Goal: Task Accomplishment & Management: Manage account settings

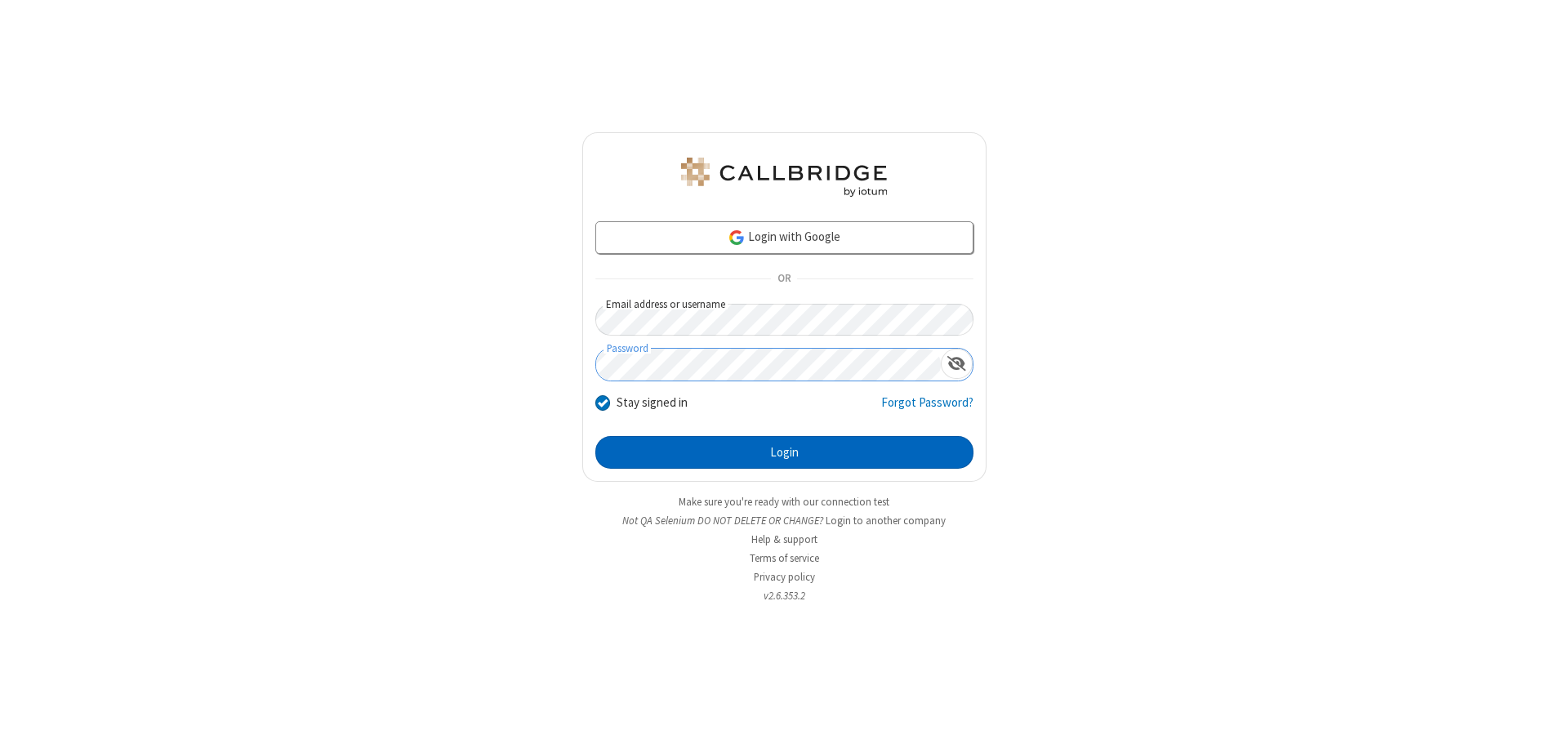
click at [784, 452] on button "Login" at bounding box center [784, 452] width 378 height 33
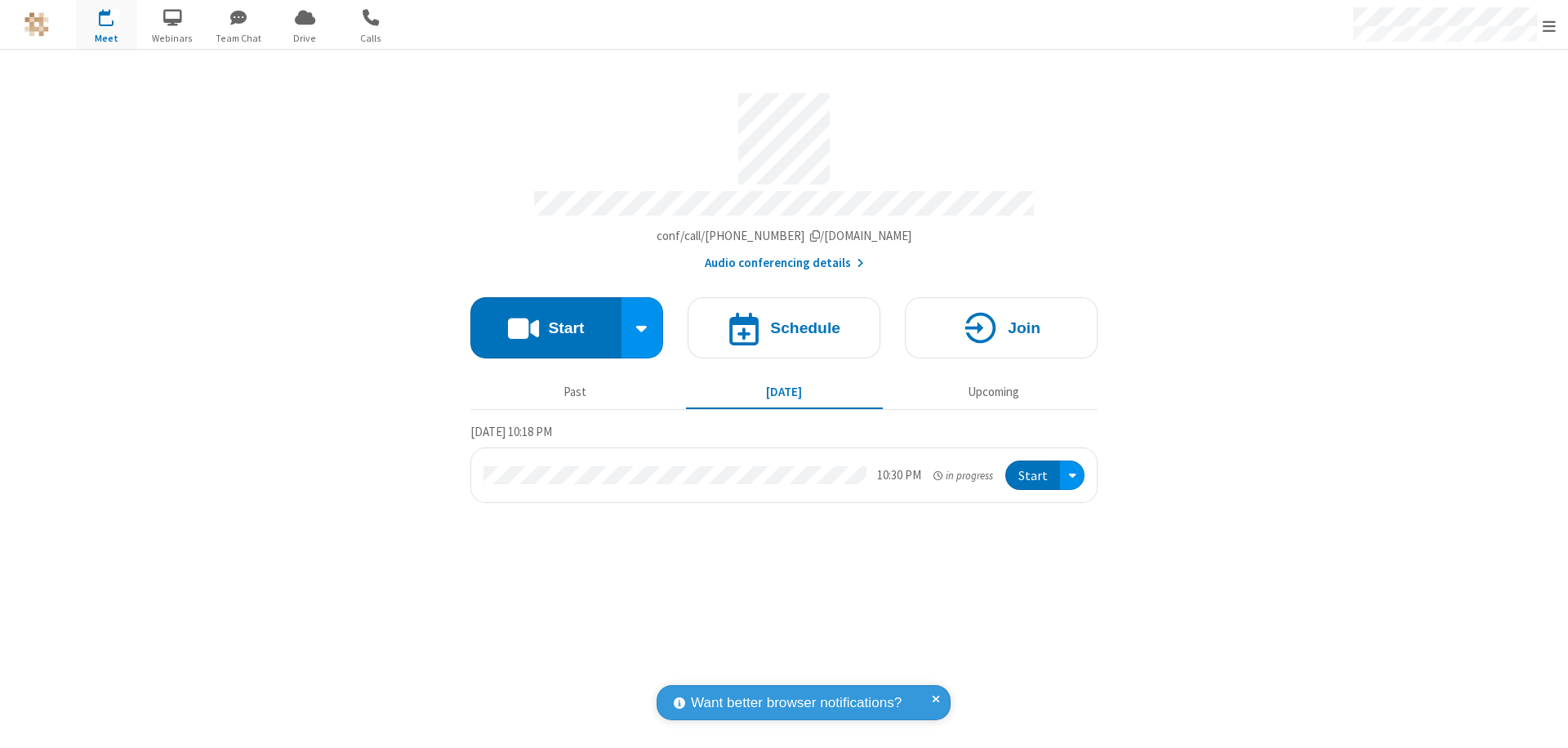
click at [1550, 25] on span "Open menu" at bounding box center [1550, 25] width 13 height 16
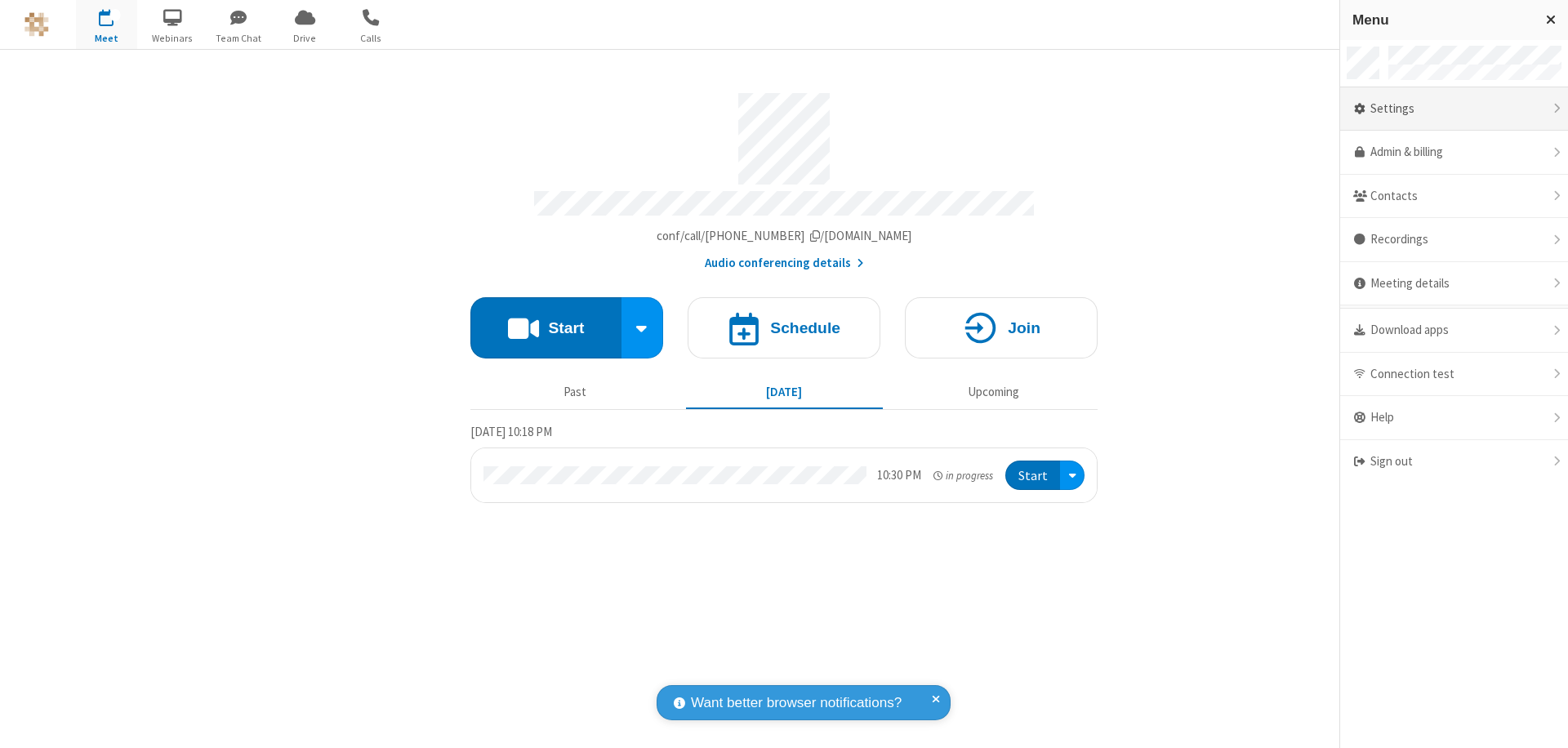
click at [1454, 108] on div "Settings" at bounding box center [1455, 109] width 228 height 44
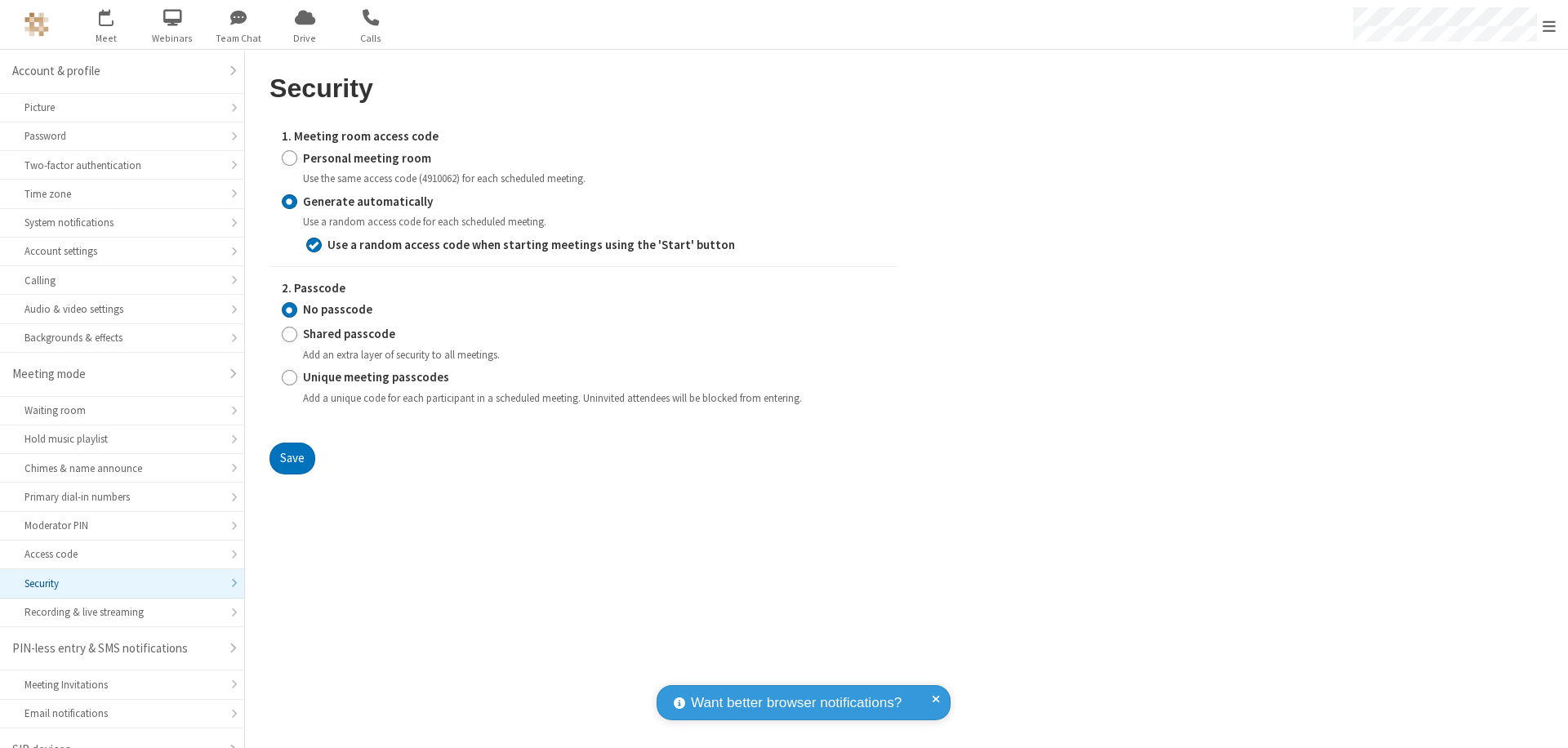
scroll to position [23, 0]
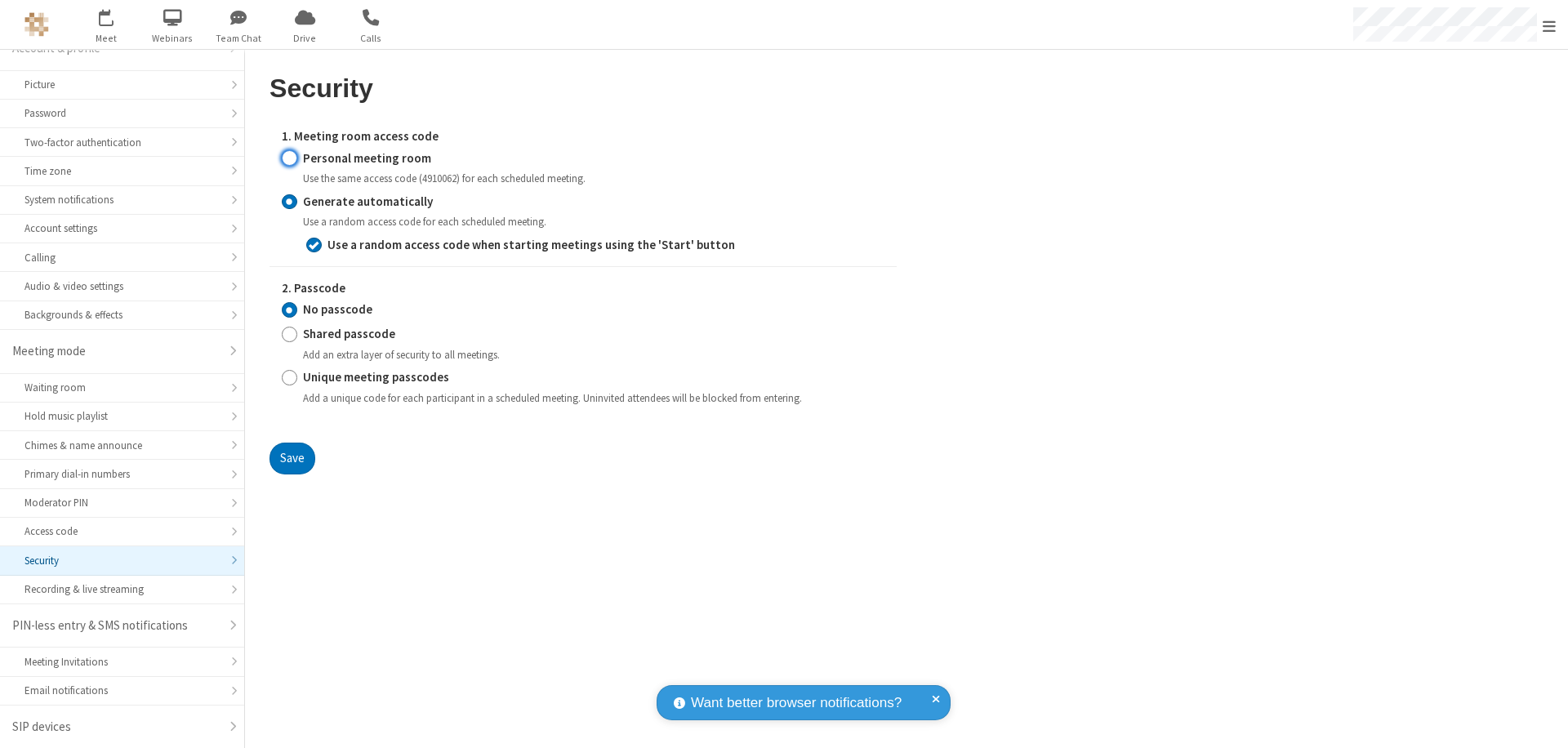
click at [289, 158] on input "Personal meeting room" at bounding box center [289, 158] width 15 height 17
radio input "true"
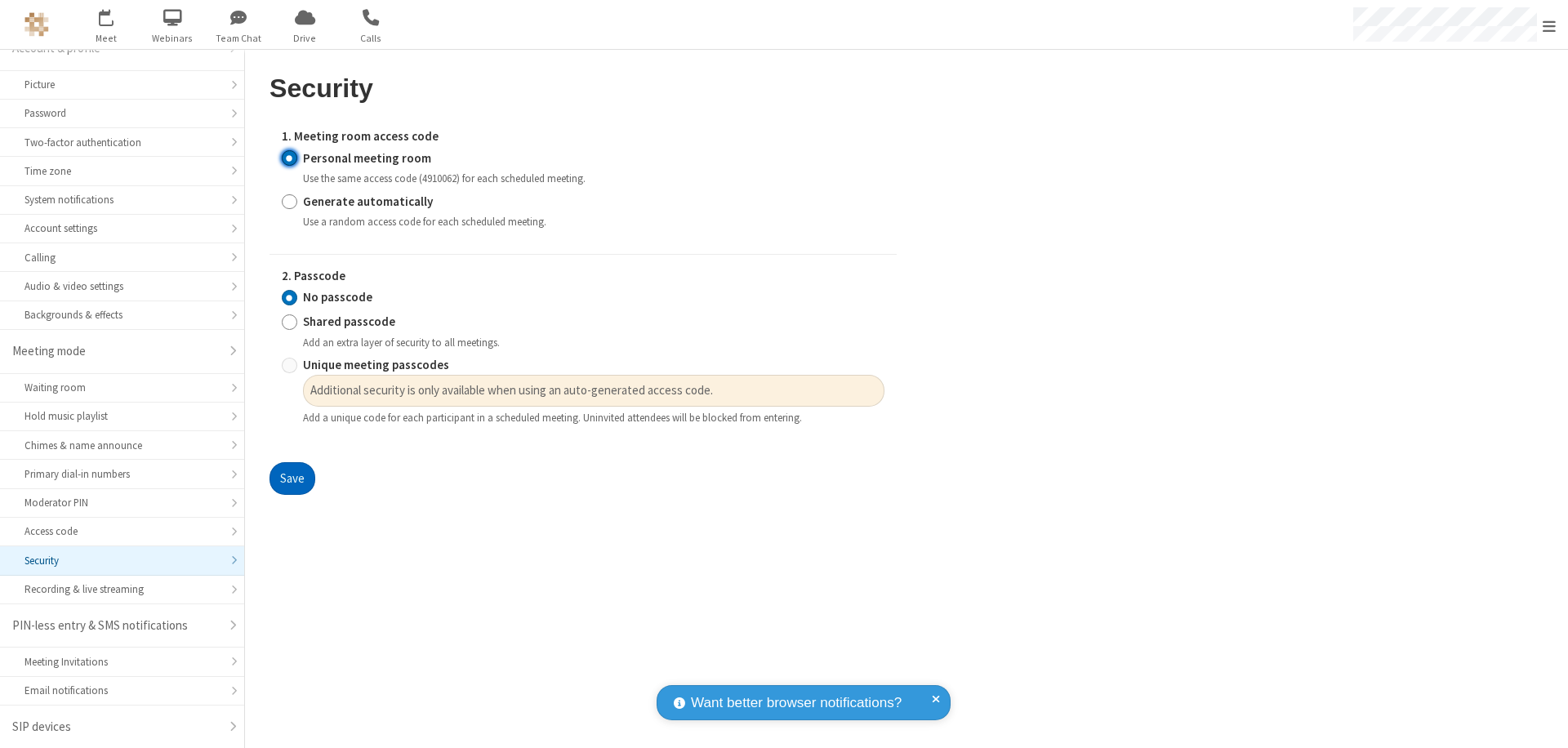
click at [292, 478] on button "Save" at bounding box center [292, 478] width 46 height 33
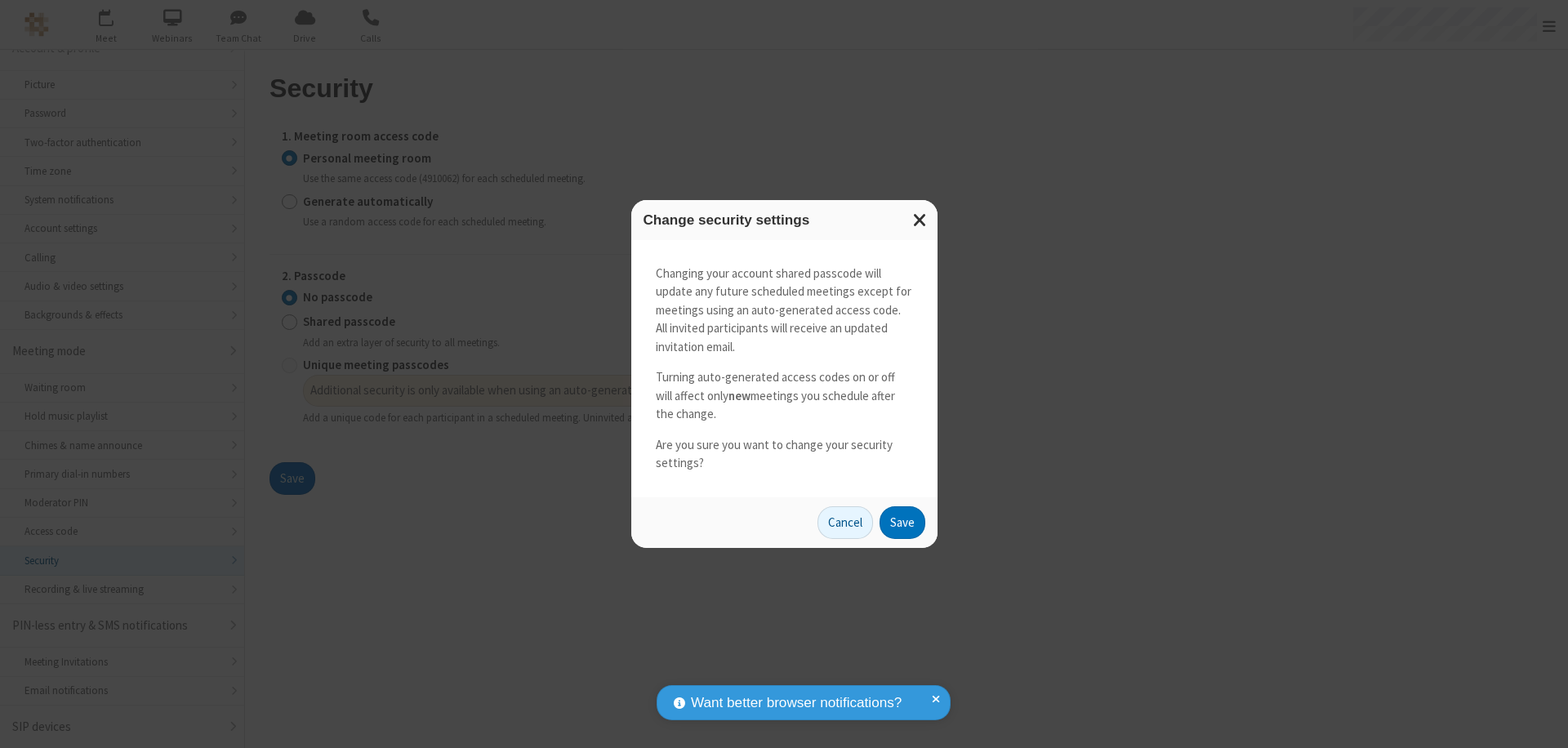
click at [902, 522] on button "Save" at bounding box center [902, 522] width 46 height 33
